Goal: Information Seeking & Learning: Learn about a topic

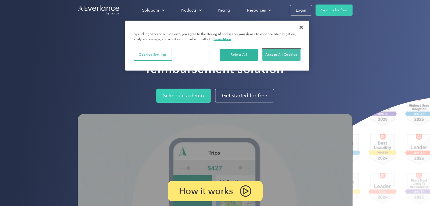
click at [288, 51] on button "Accept All Cookies" at bounding box center [281, 55] width 38 height 12
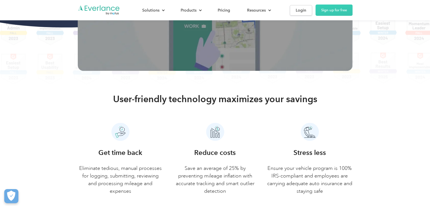
scroll to position [226, 0]
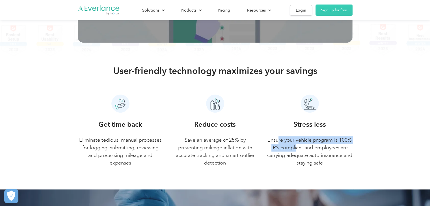
drag, startPoint x: 292, startPoint y: 143, endPoint x: 295, endPoint y: 145, distance: 4.1
click at [295, 145] on p "Ensure your vehicle program is 100% IRS-compliant and employees are carrying ad…" at bounding box center [310, 152] width 86 height 31
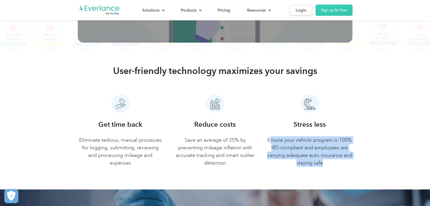
drag, startPoint x: 270, startPoint y: 141, endPoint x: 332, endPoint y: 165, distance: 65.9
click at [332, 165] on p "Ensure your vehicle program is 100% IRS-compliant and employees are carrying ad…" at bounding box center [310, 152] width 86 height 31
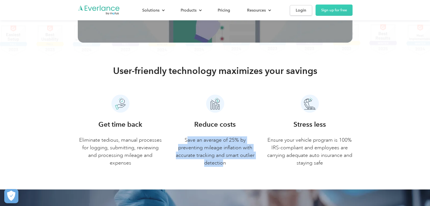
drag, startPoint x: 186, startPoint y: 137, endPoint x: 224, endPoint y: 164, distance: 46.6
click at [224, 164] on p "Save an average of 25% by preventing mileage inflation with accurate tracking a…" at bounding box center [215, 152] width 86 height 31
click at [197, 139] on p "Save an average of 25% by preventing mileage inflation with accurate tracking a…" at bounding box center [215, 152] width 86 height 31
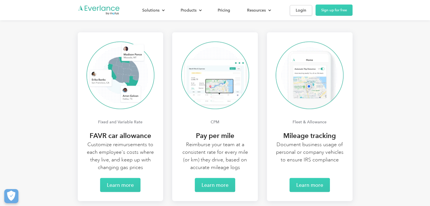
scroll to position [1124, 0]
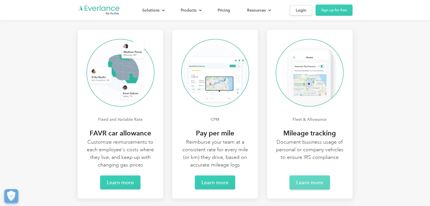
click at [320, 180] on link "Learn more" at bounding box center [309, 183] width 40 height 14
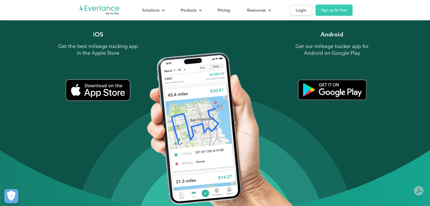
scroll to position [594, 0]
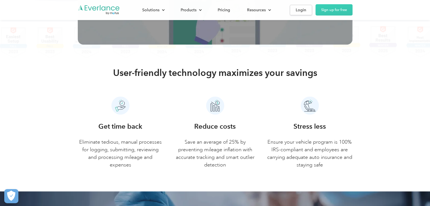
scroll to position [226, 0]
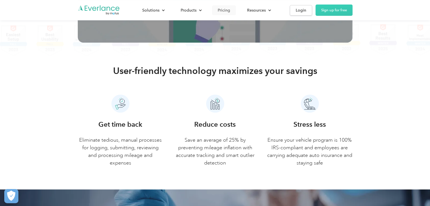
click at [222, 7] on link "Pricing" at bounding box center [224, 10] width 24 height 10
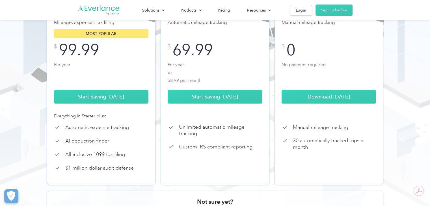
scroll to position [113, 0]
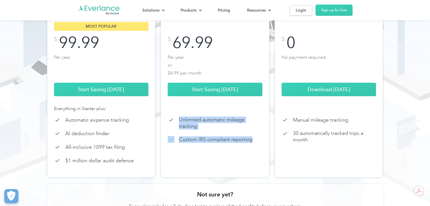
drag, startPoint x: 179, startPoint y: 126, endPoint x: 273, endPoint y: 146, distance: 96.3
click at [269, 147] on div "Starter Automatic mileage tracking Most popular $ 69.99 Per year or $8.99 per m…" at bounding box center [215, 82] width 109 height 192
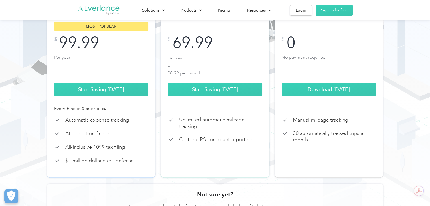
click at [290, 135] on div "Basic Manual mileage tracking Typically pays for itself the first month! $ 0 No…" at bounding box center [328, 82] width 109 height 192
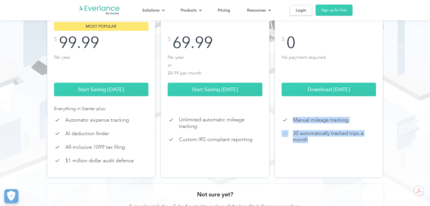
drag, startPoint x: 293, startPoint y: 126, endPoint x: 322, endPoint y: 144, distance: 34.4
click at [328, 151] on div "Basic Manual mileage tracking Typically pays for itself the first month! $ 0 No…" at bounding box center [328, 82] width 109 height 192
click at [320, 140] on p "30 automatically tracked trips a month" at bounding box center [334, 136] width 83 height 13
drag, startPoint x: 307, startPoint y: 146, endPoint x: 294, endPoint y: 138, distance: 14.8
click at [294, 138] on p "30 automatically tracked trips a month" at bounding box center [334, 136] width 83 height 13
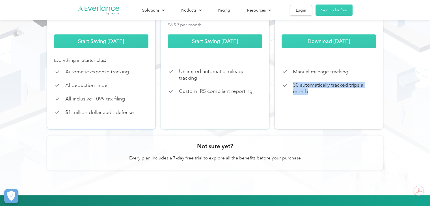
scroll to position [141, 0]
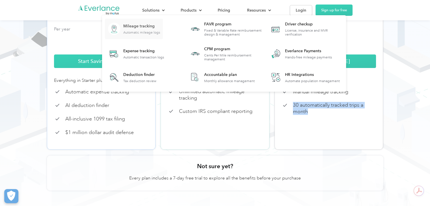
click at [153, 29] on div "Mileage tracking" at bounding box center [141, 26] width 37 height 6
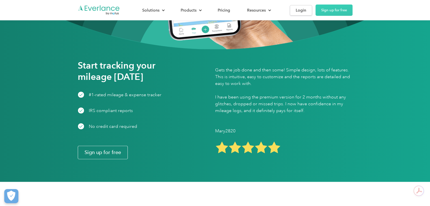
scroll to position [763, 0]
